Goal: Information Seeking & Learning: Learn about a topic

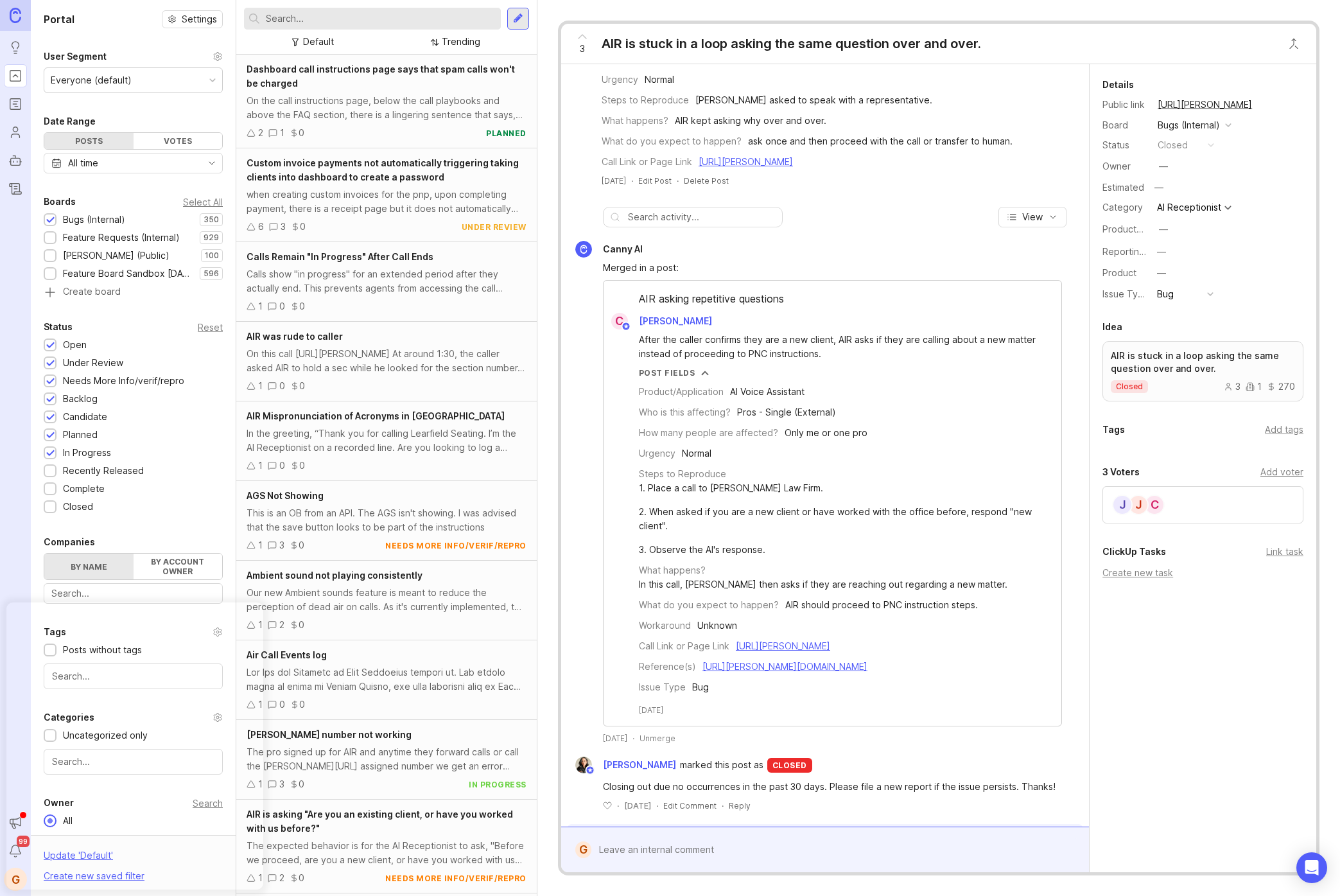
scroll to position [6, 0]
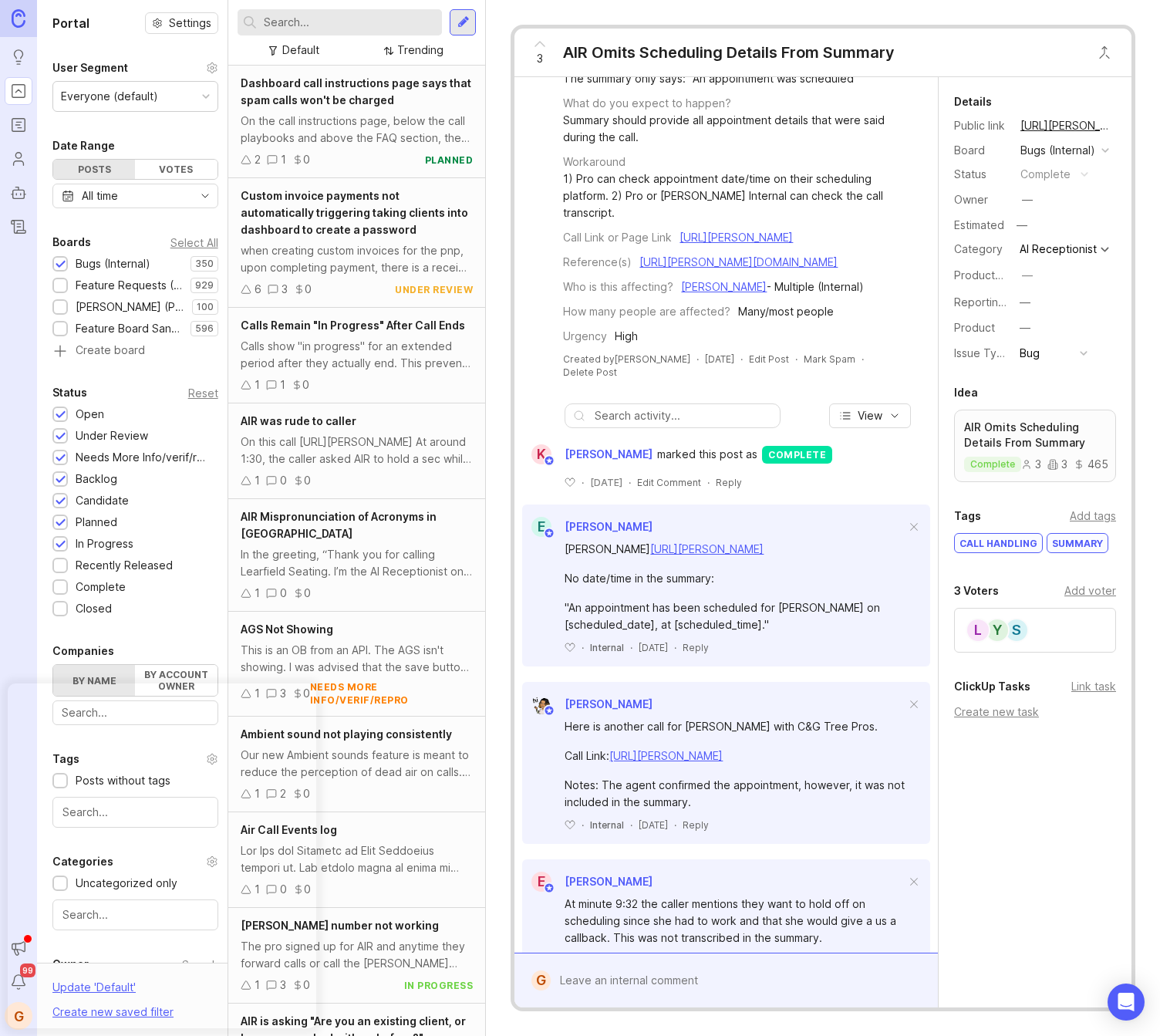
scroll to position [288, 0]
